Goal: Information Seeking & Learning: Learn about a topic

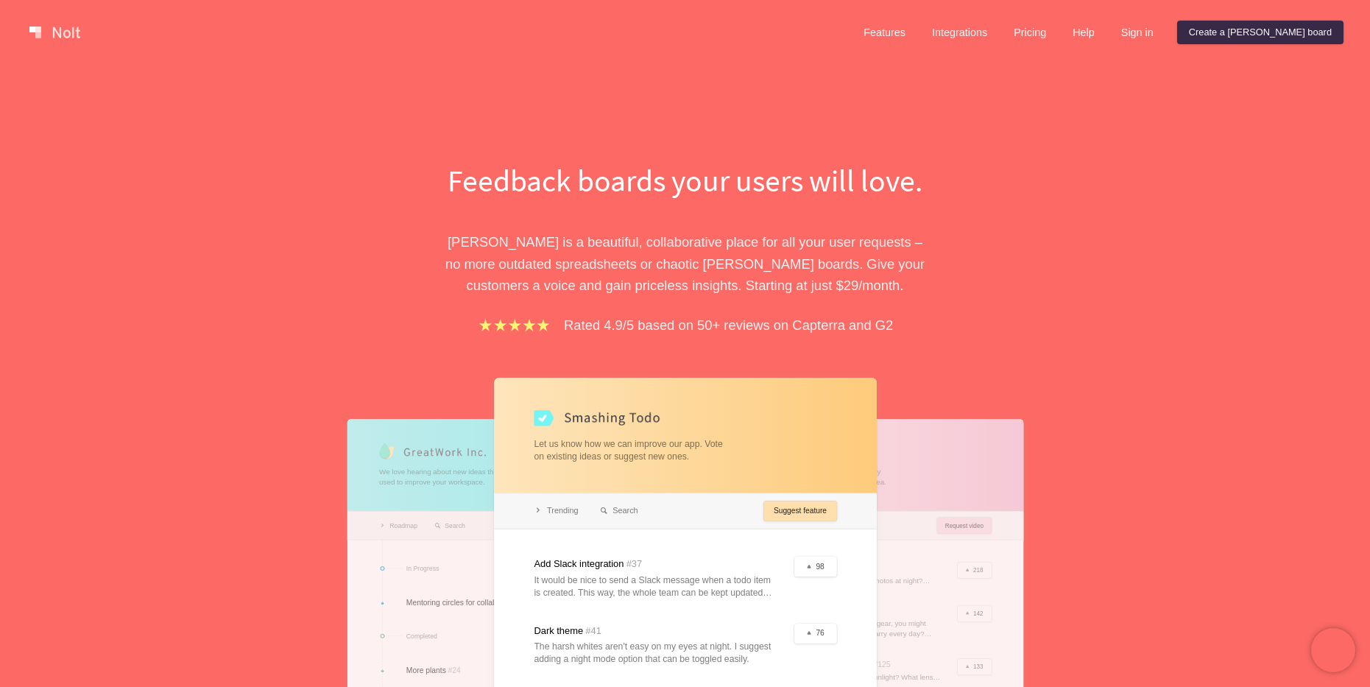
drag, startPoint x: 169, startPoint y: 307, endPoint x: 162, endPoint y: 70, distance: 237.2
click at [918, 35] on link "Features" at bounding box center [885, 33] width 66 height 24
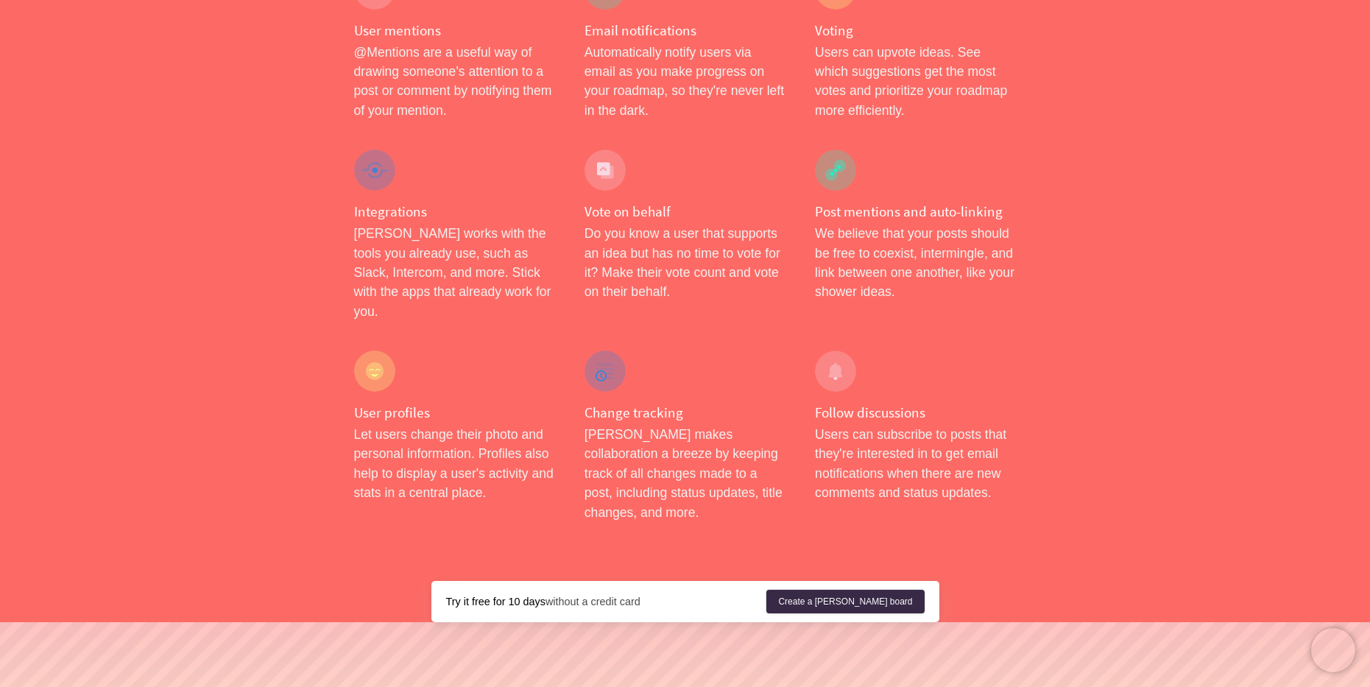
scroll to position [2346, 0]
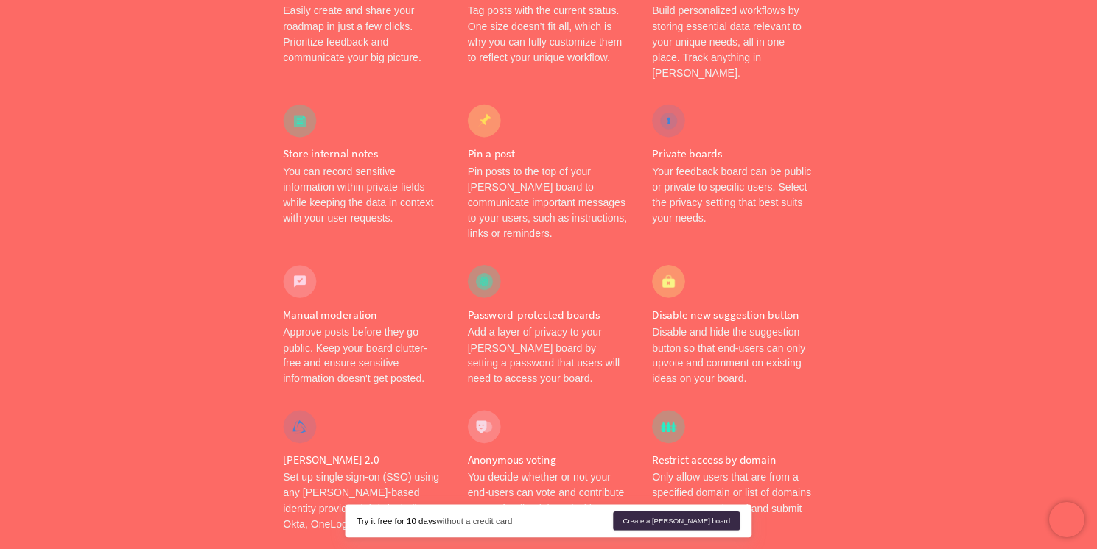
scroll to position [0, 0]
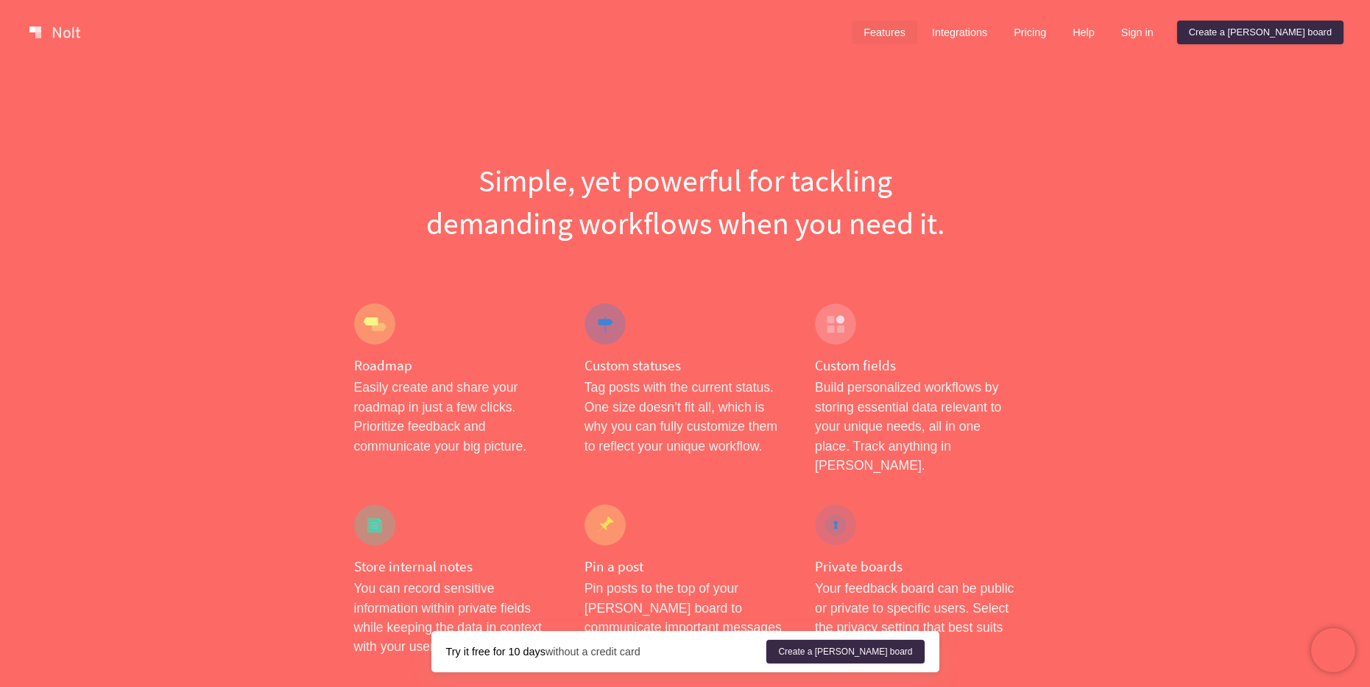
drag, startPoint x: 177, startPoint y: 149, endPoint x: 174, endPoint y: 120, distance: 29.0
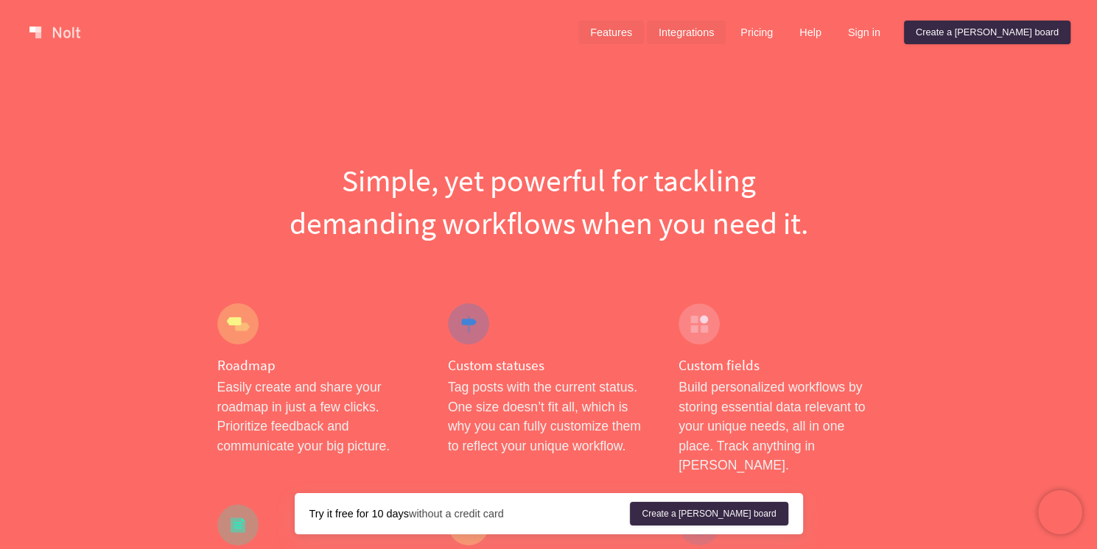
click at [725, 29] on link "Integrations" at bounding box center [686, 33] width 79 height 24
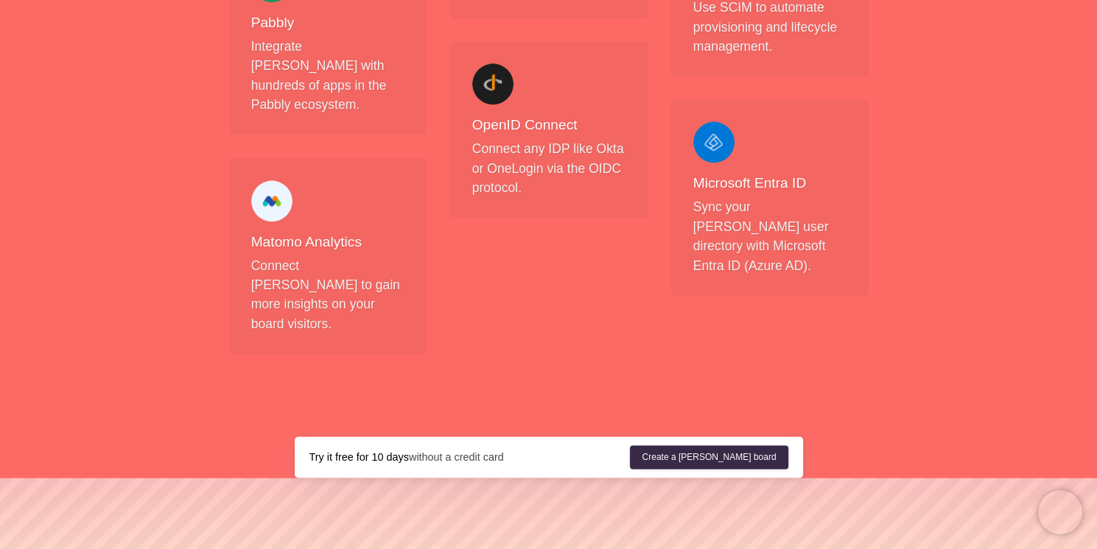
scroll to position [1698, 0]
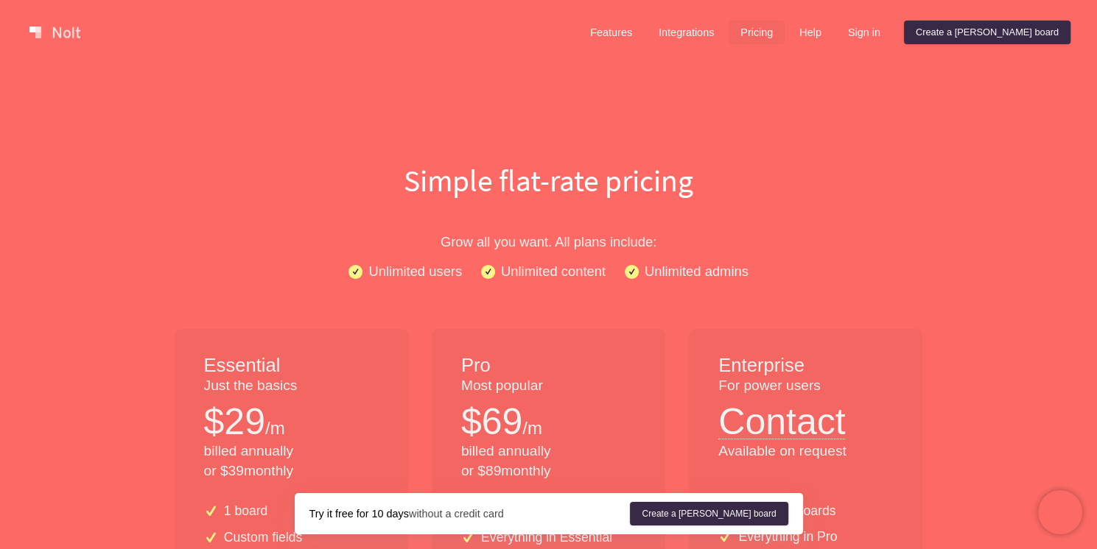
drag, startPoint x: 180, startPoint y: 59, endPoint x: 165, endPoint y: 56, distance: 15.0
